Goal: Task Accomplishment & Management: Manage account settings

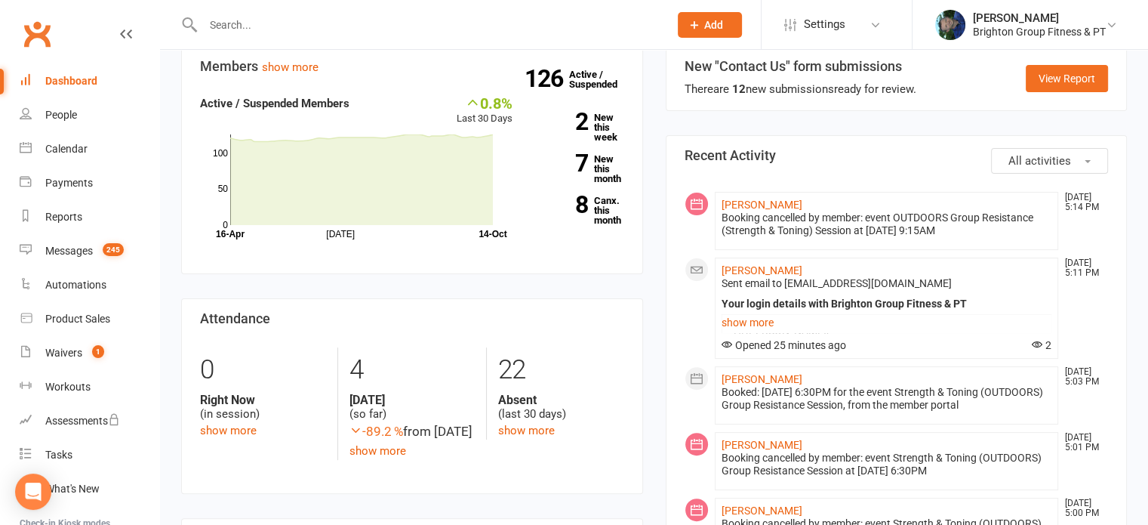
scroll to position [415, 0]
click at [741, 317] on link "show more" at bounding box center [887, 320] width 331 height 21
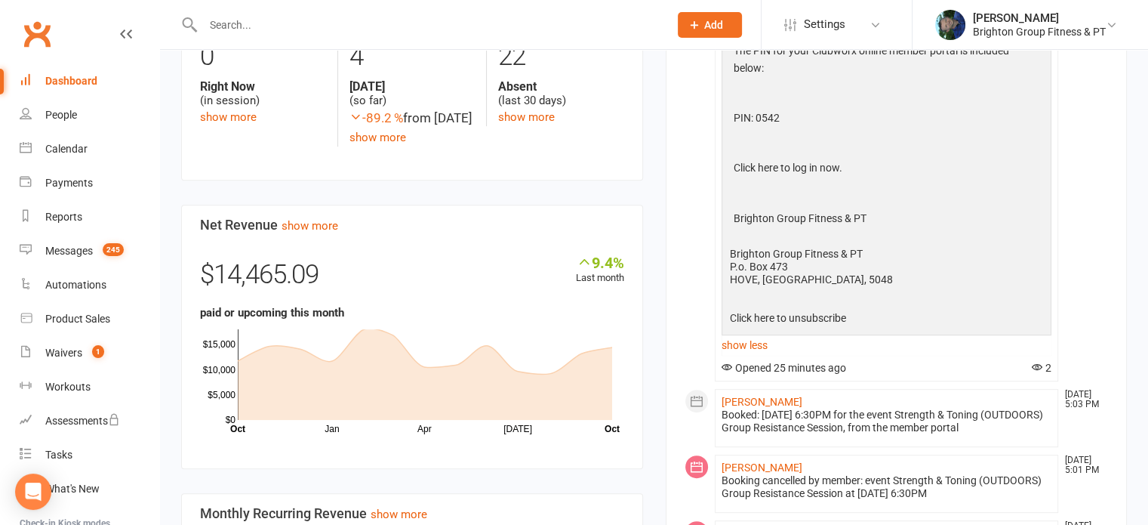
scroll to position [731, 0]
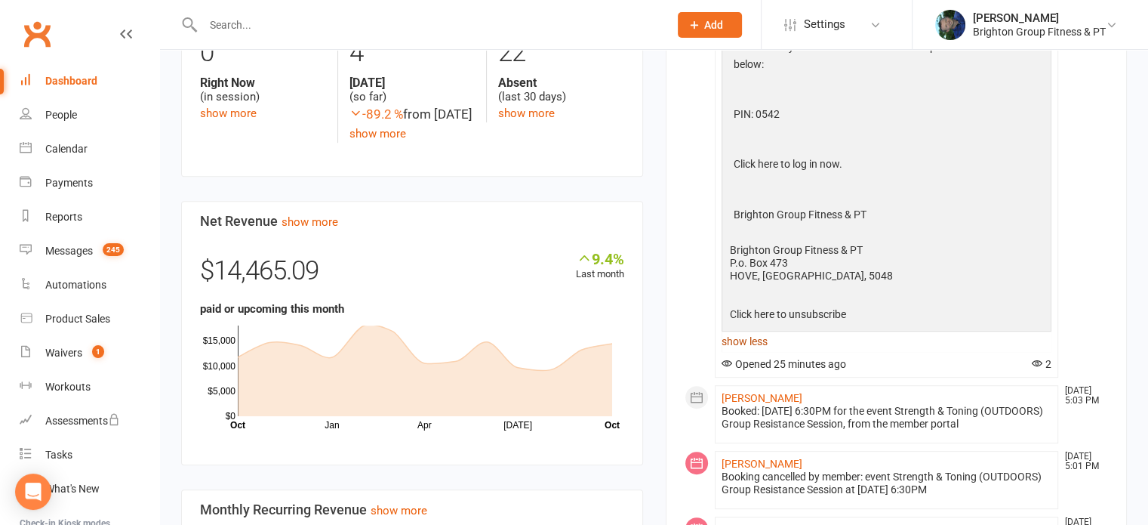
click at [750, 334] on link "show less" at bounding box center [887, 341] width 331 height 21
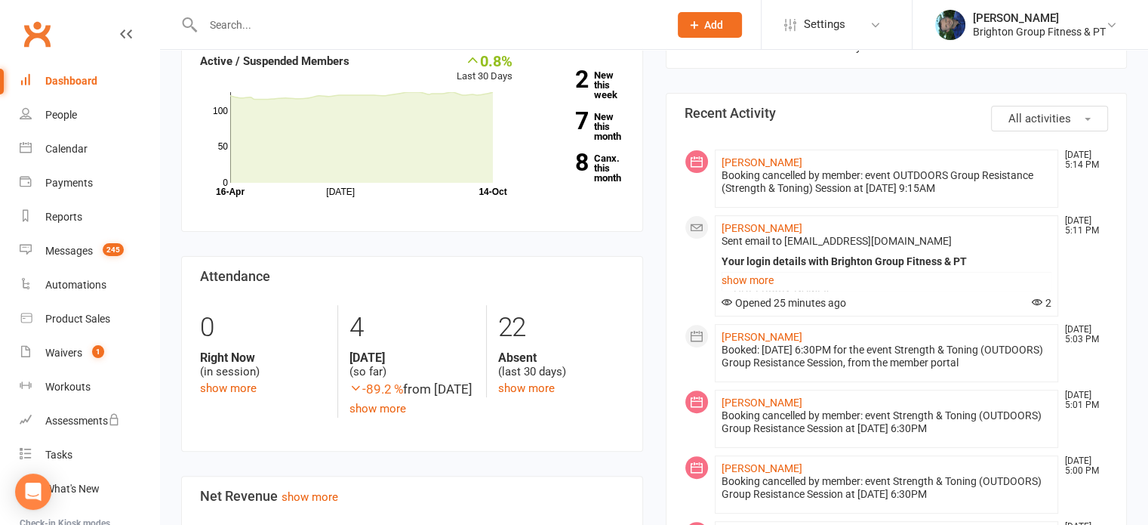
scroll to position [457, 0]
click at [73, 149] on div "Calendar" at bounding box center [66, 149] width 42 height 12
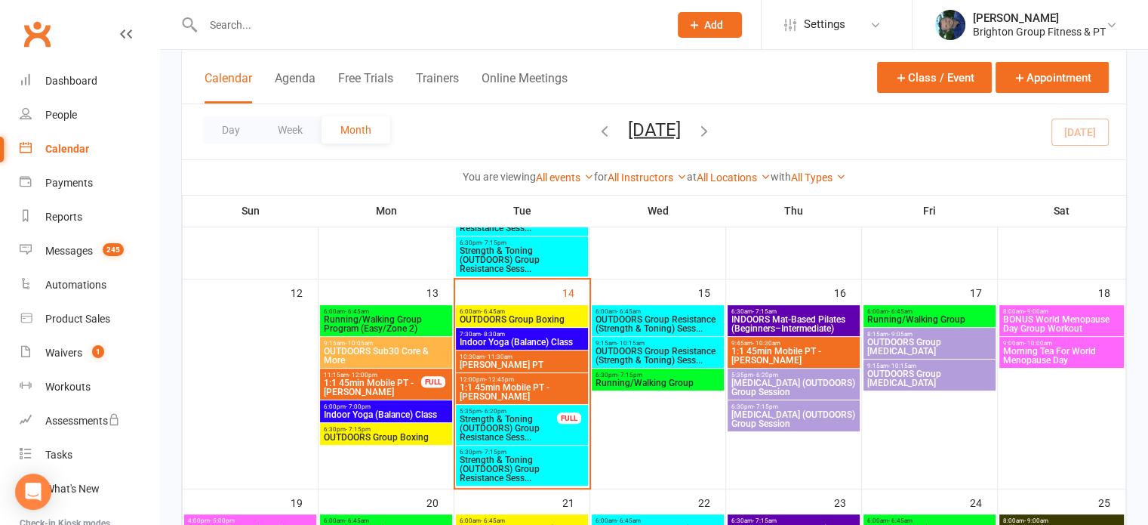
scroll to position [461, 0]
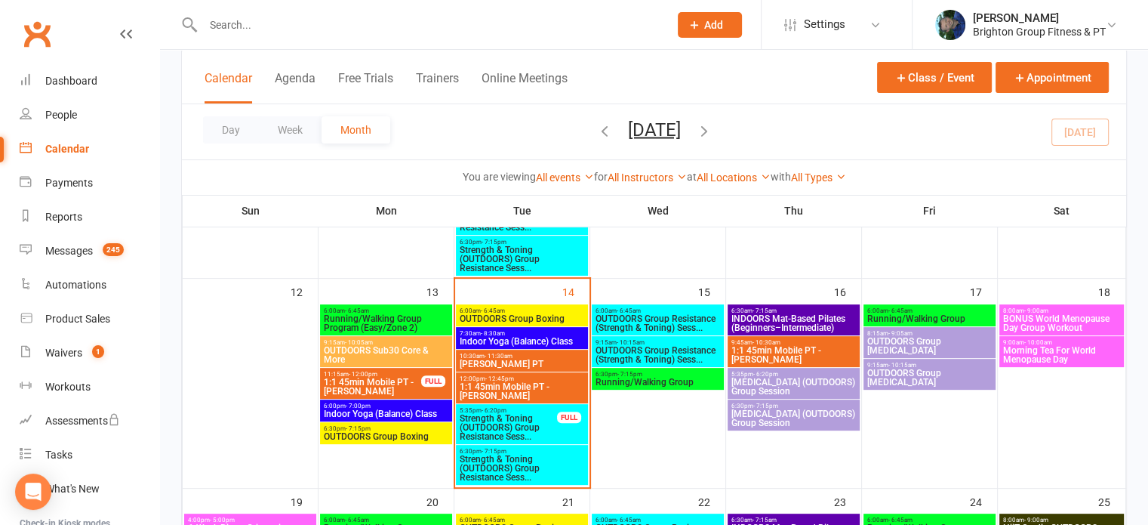
click at [639, 346] on span "OUTDOORS Group Resistance (Strength & Toning) Sess..." at bounding box center [658, 355] width 126 height 18
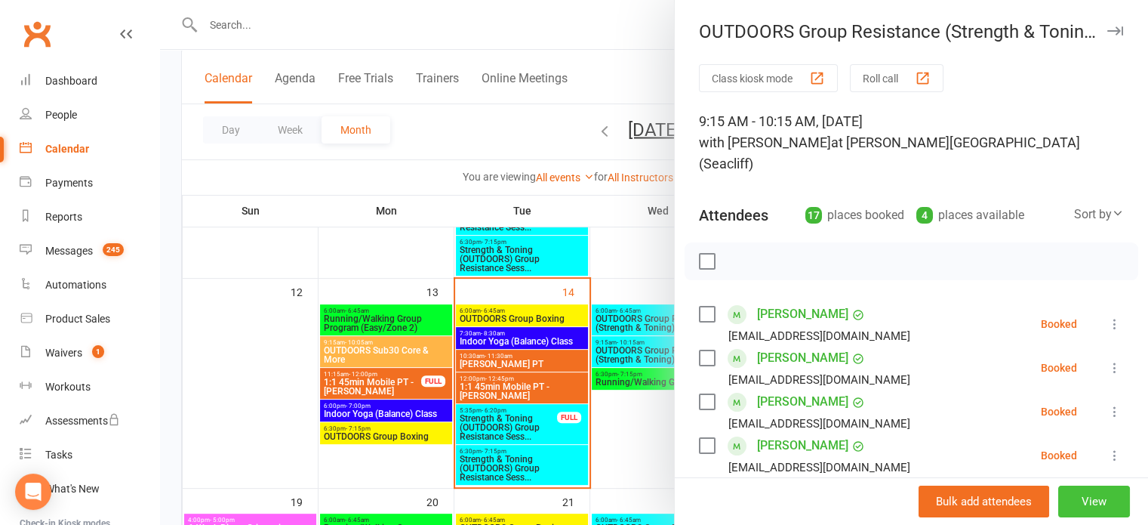
click at [1079, 504] on button "View" at bounding box center [1094, 501] width 72 height 32
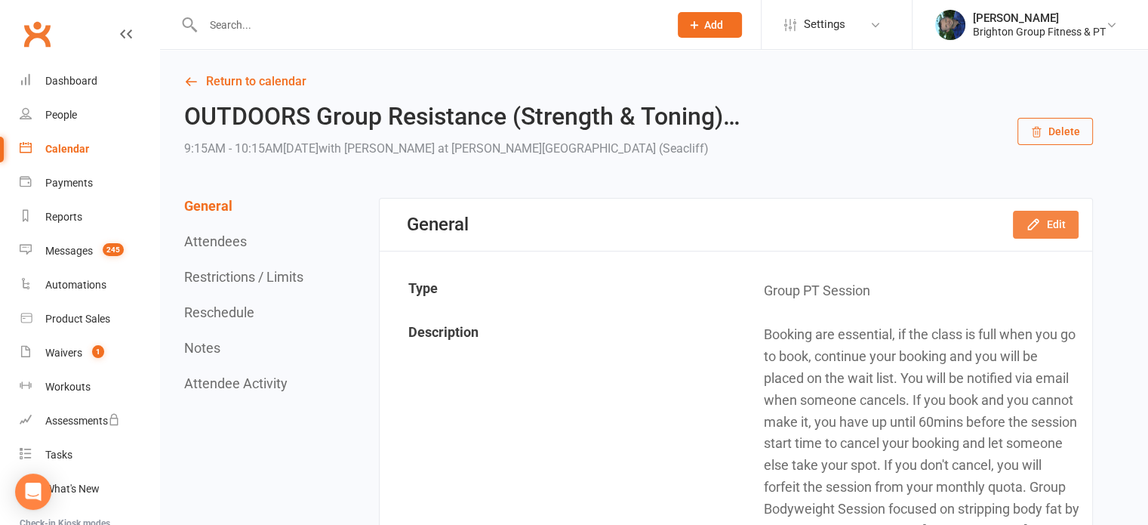
click at [1034, 231] on icon "button" at bounding box center [1033, 224] width 15 height 15
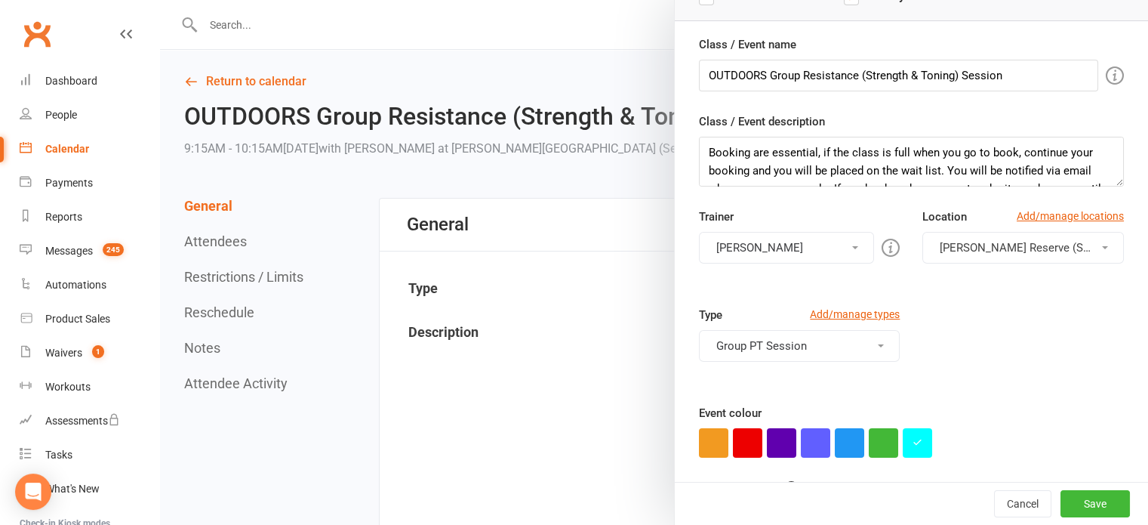
scroll to position [127, 0]
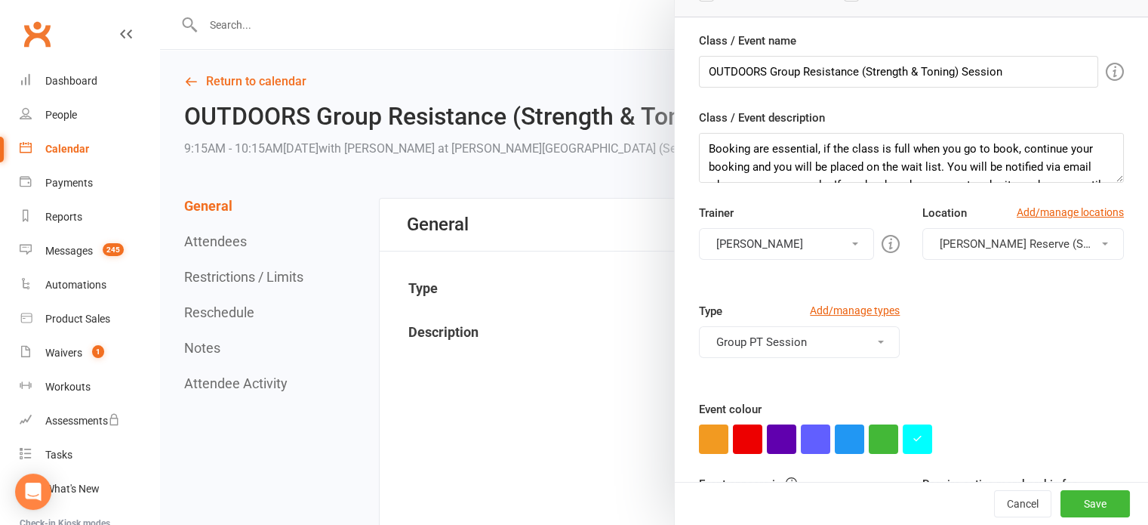
click at [773, 238] on button "[PERSON_NAME]" at bounding box center [787, 244] width 176 height 32
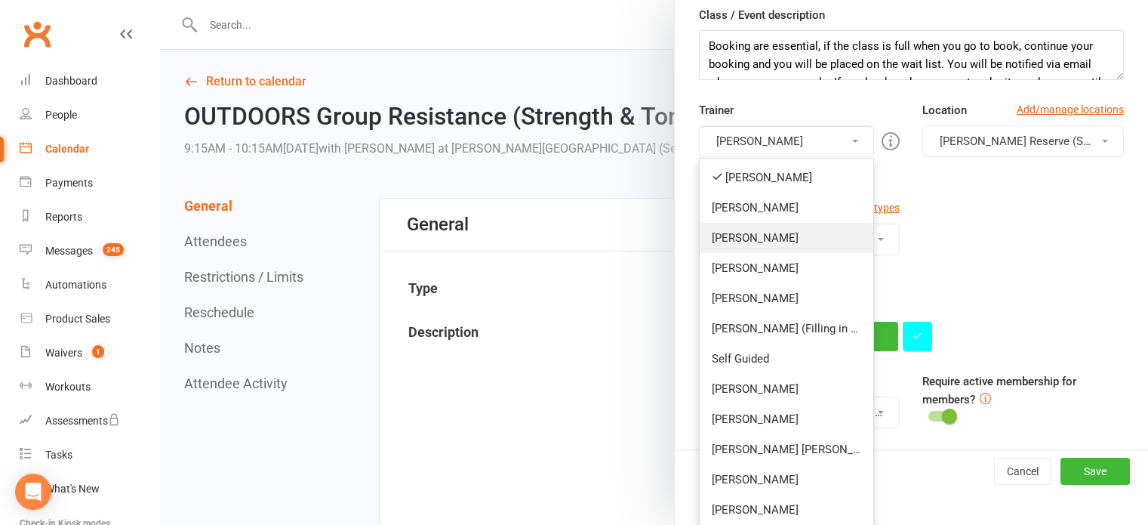
scroll to position [233, 0]
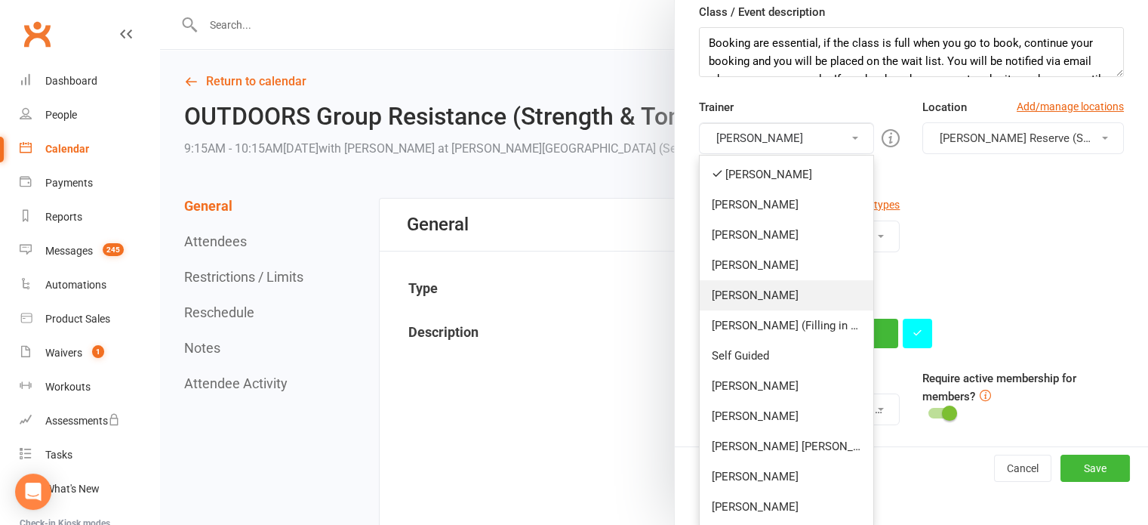
click at [749, 295] on link "[PERSON_NAME]" at bounding box center [787, 295] width 174 height 30
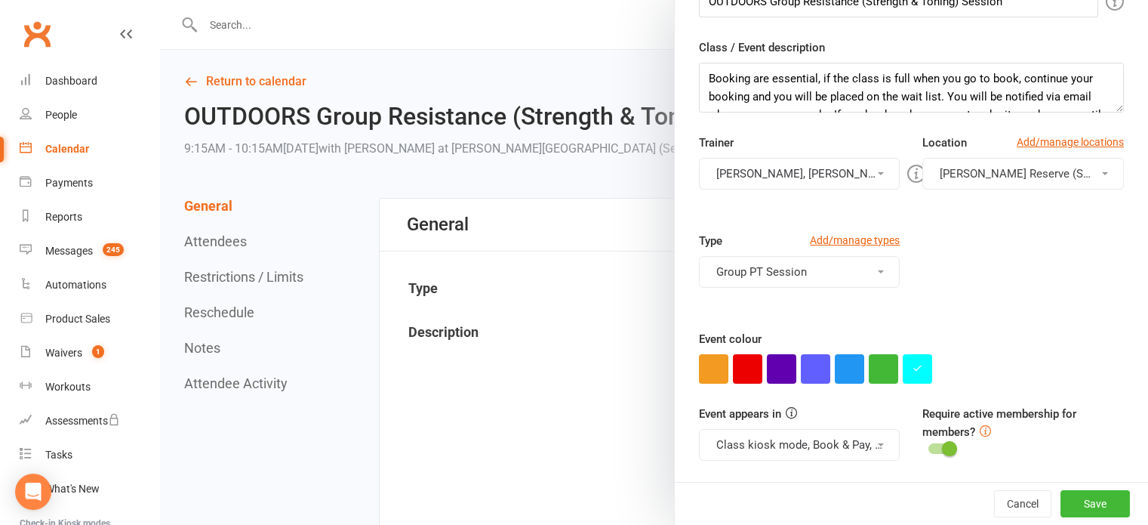
scroll to position [195, 0]
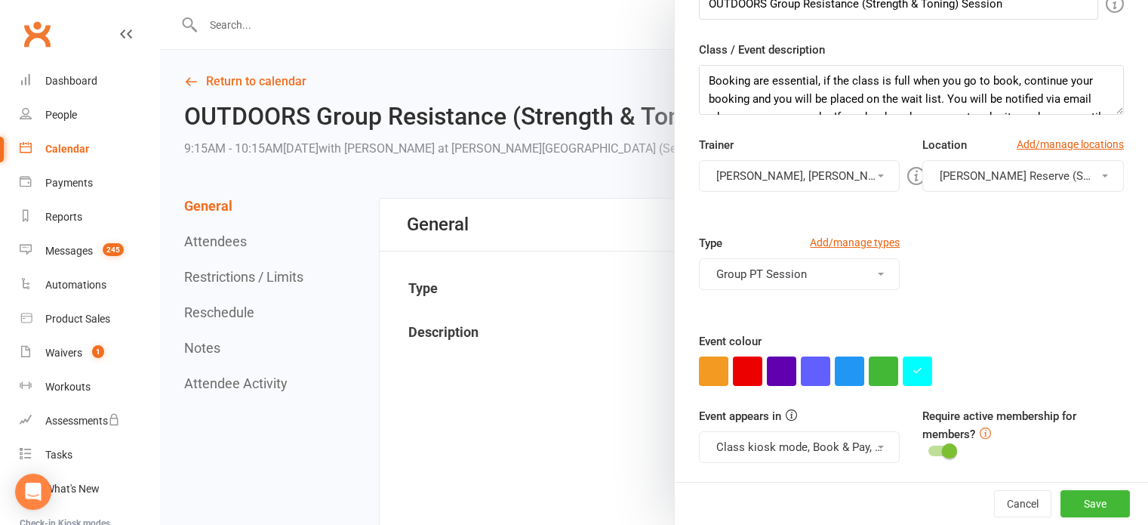
click at [751, 177] on button "[PERSON_NAME], [PERSON_NAME]" at bounding box center [800, 176] width 202 height 32
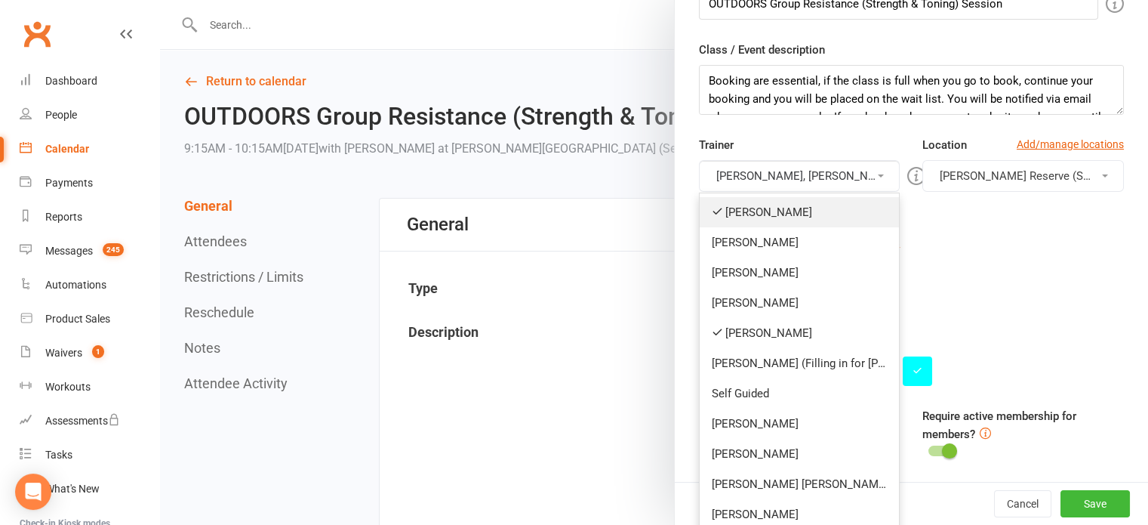
click at [747, 202] on link "[PERSON_NAME]" at bounding box center [800, 212] width 200 height 30
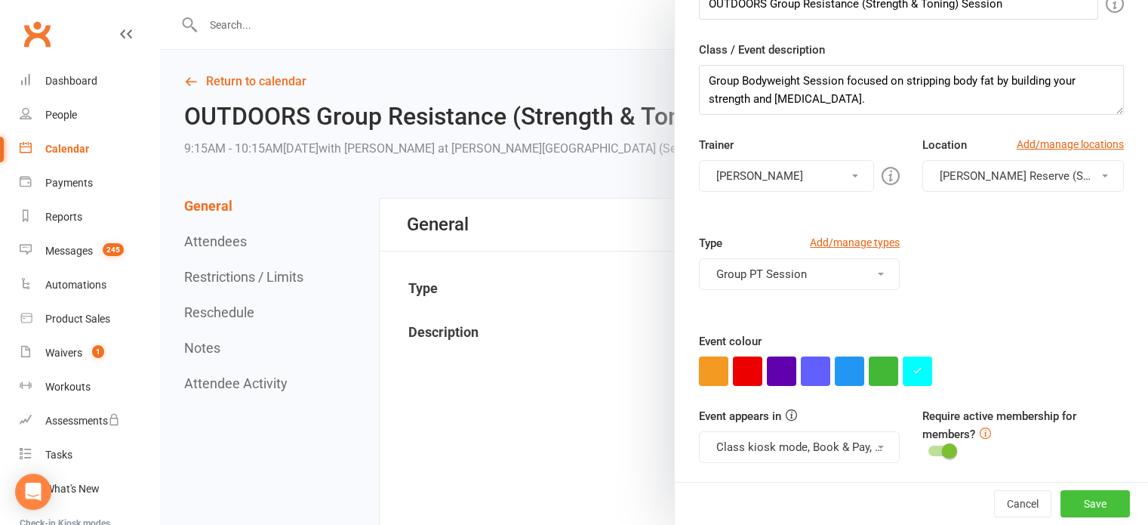
click at [1077, 496] on button "Save" at bounding box center [1095, 503] width 69 height 27
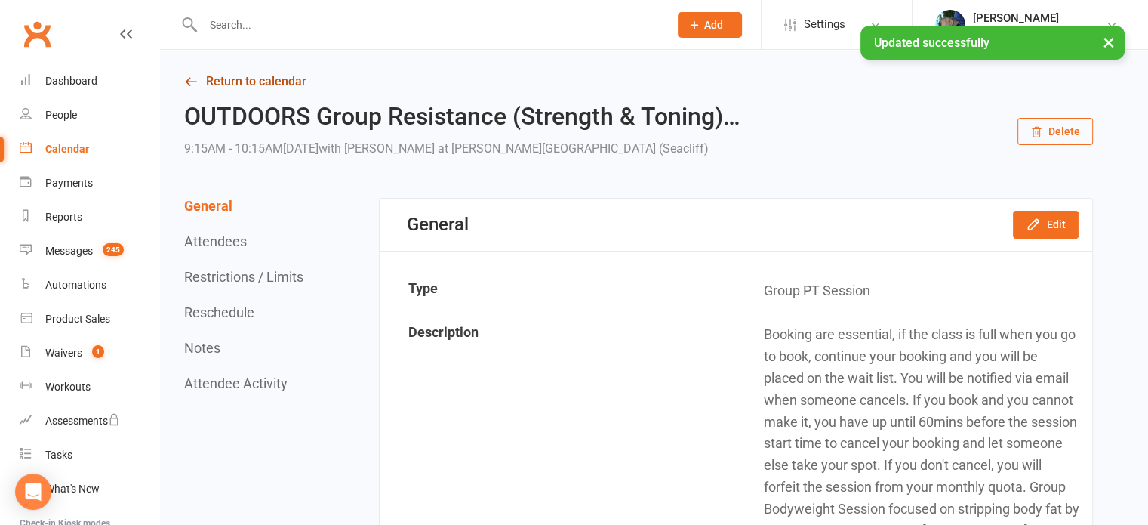
click at [251, 85] on link "Return to calendar" at bounding box center [638, 81] width 909 height 21
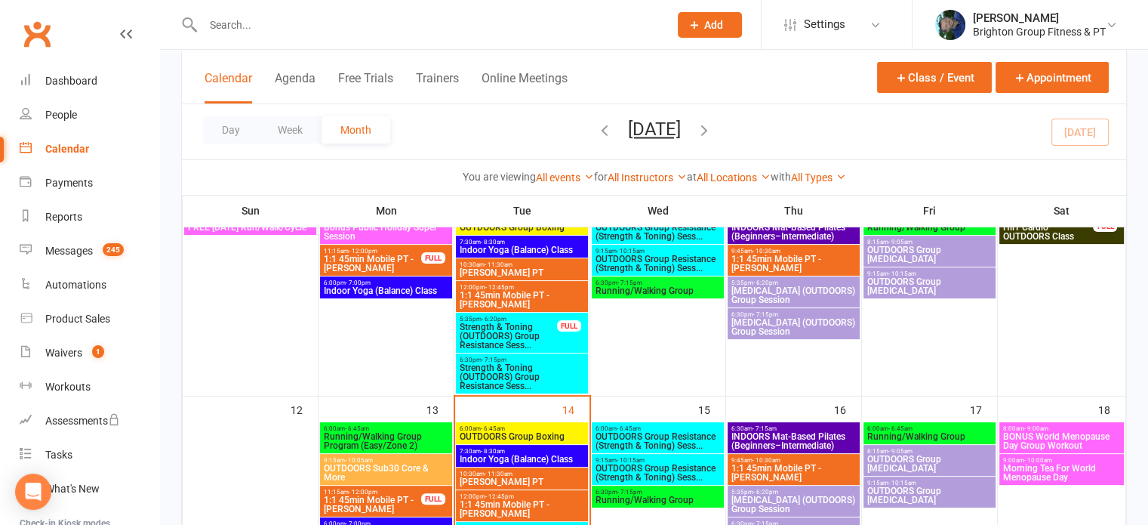
scroll to position [455, 0]
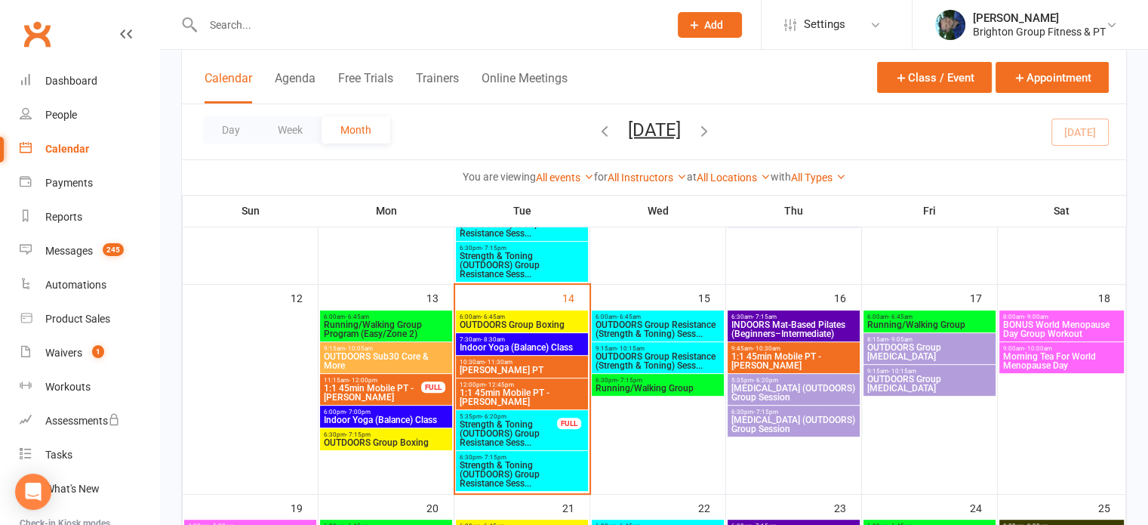
click at [528, 343] on span "Indoor Yoga (Balance) Class" at bounding box center [522, 347] width 126 height 9
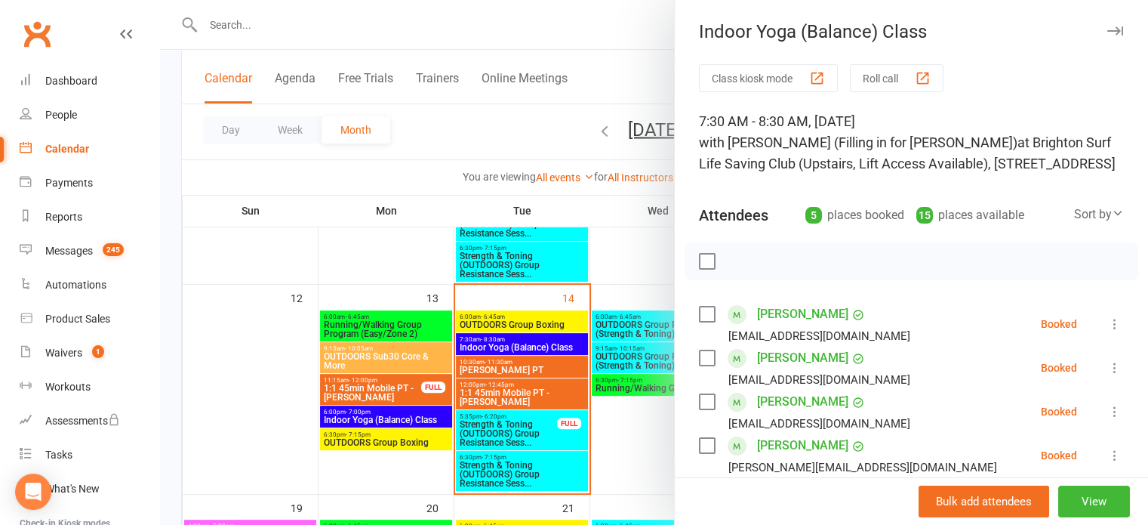
click at [699, 259] on label at bounding box center [706, 261] width 15 height 15
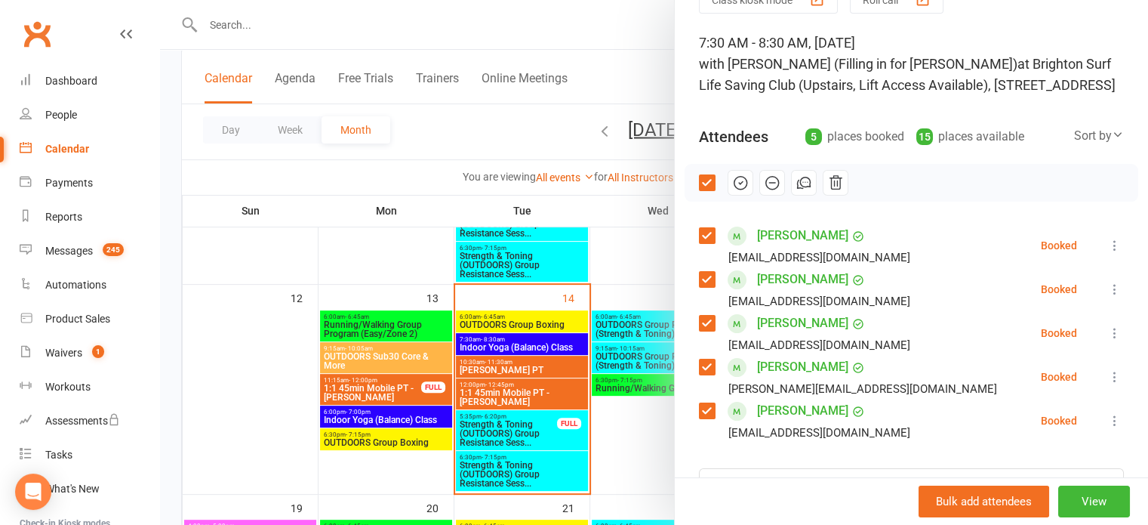
click at [699, 365] on label at bounding box center [706, 366] width 15 height 15
click at [734, 178] on icon "button" at bounding box center [740, 182] width 17 height 17
click at [767, 274] on link "[PERSON_NAME]" at bounding box center [802, 279] width 91 height 24
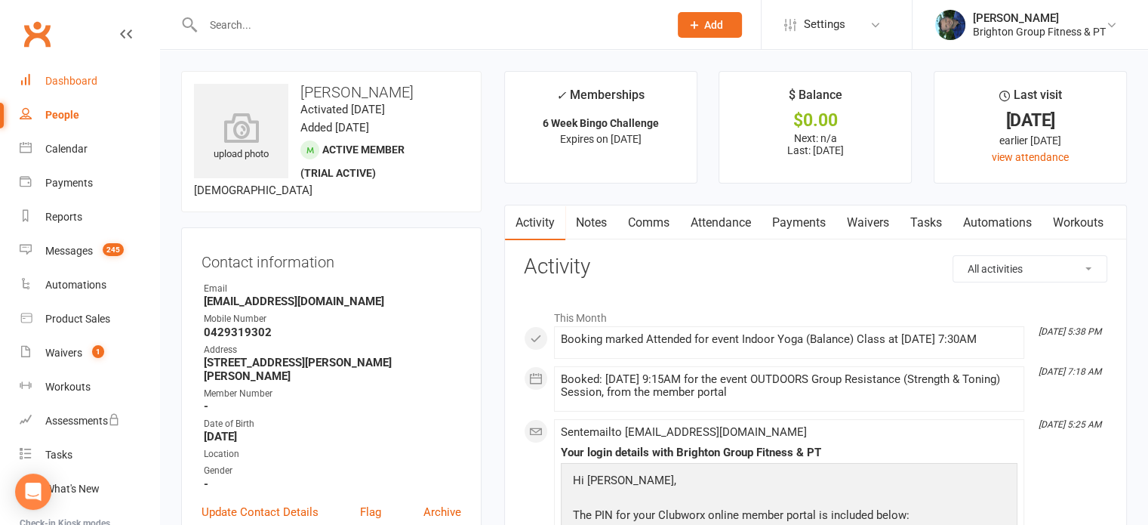
click at [60, 88] on link "Dashboard" at bounding box center [90, 81] width 140 height 34
